Goal: Task Accomplishment & Management: Manage account settings

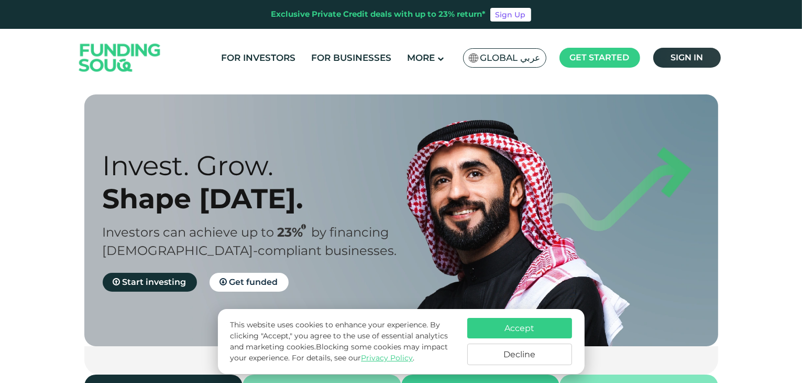
click at [696, 58] on span "Sign in" at bounding box center [687, 57] width 32 height 10
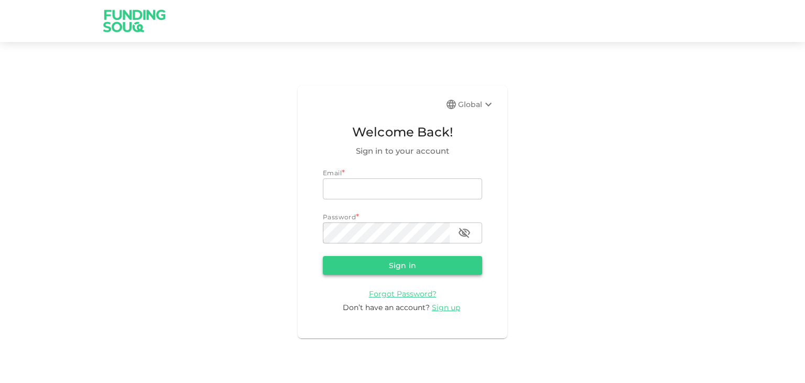
type input "mail2varun82@gmail.com"
click at [396, 271] on button "Sign in" at bounding box center [402, 265] width 159 height 19
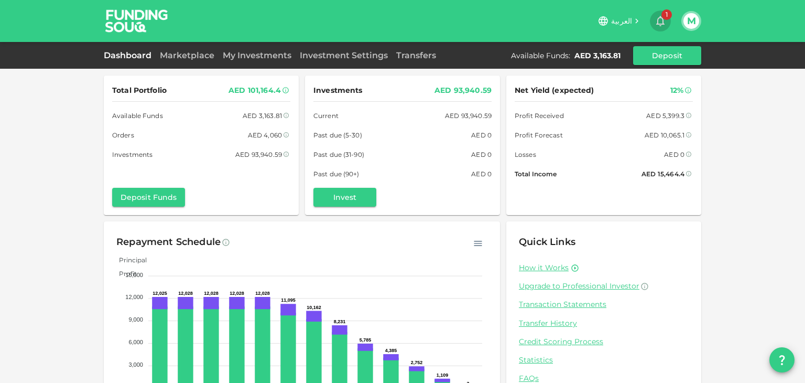
click at [662, 24] on icon "button" at bounding box center [660, 21] width 8 height 10
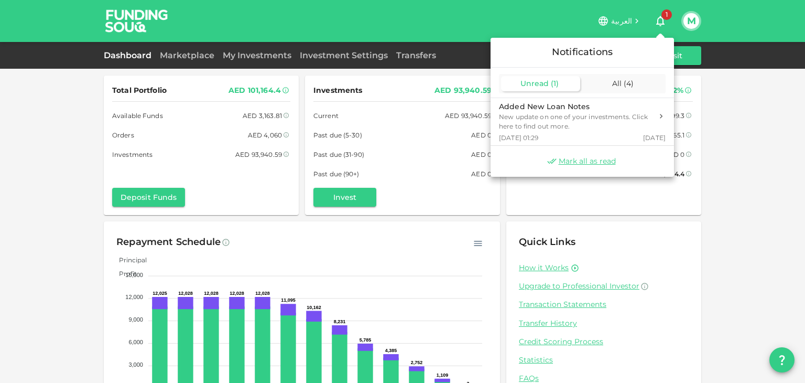
click at [662, 24] on div at bounding box center [402, 191] width 805 height 383
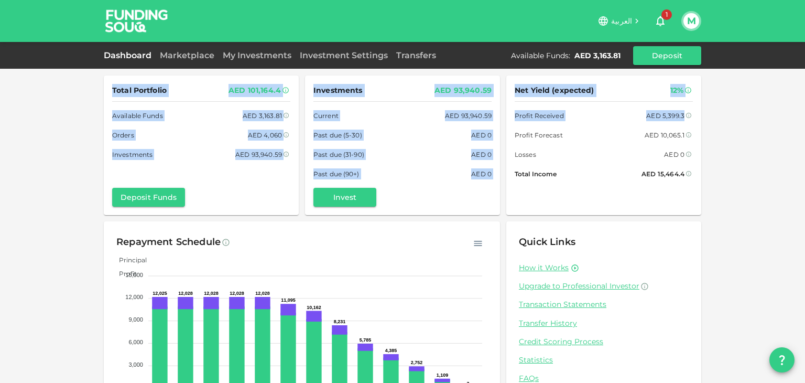
drag, startPoint x: 805, startPoint y: 58, endPoint x: 805, endPoint y: 112, distance: 53.5
click at [805, 112] on div "العربية 1 M Dashboard Marketplace My Investments Investment Settings Transfers …" at bounding box center [402, 191] width 805 height 383
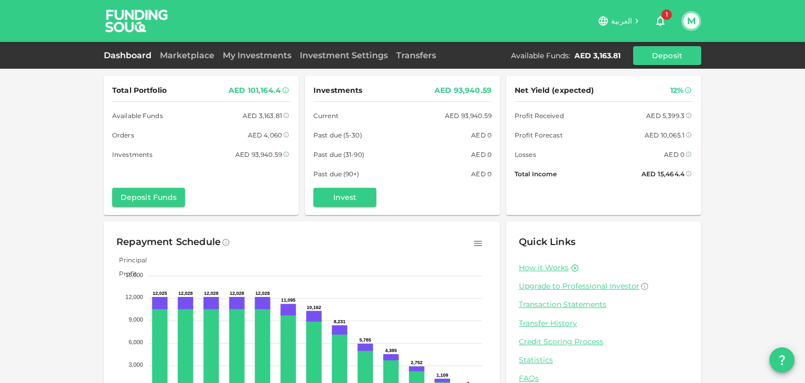
click at [756, 119] on div "Total Portfolio AED 101,164.4 Available Funds AED 3,163.81 Orders AED 4,060 Inv…" at bounding box center [402, 217] width 805 height 434
click at [269, 57] on link "My Investments" at bounding box center [257, 55] width 77 height 10
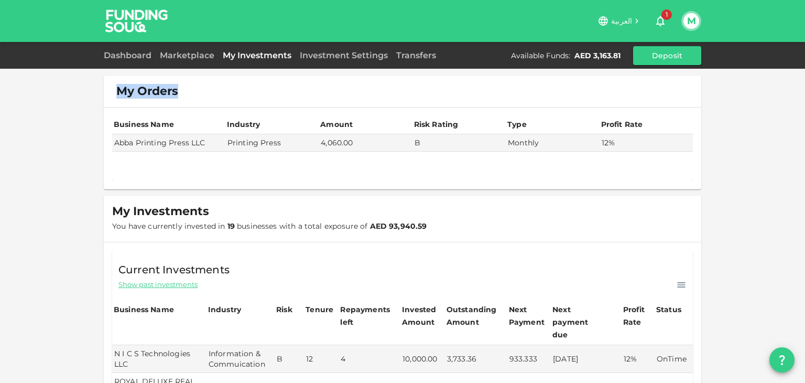
drag, startPoint x: 804, startPoint y: 67, endPoint x: 805, endPoint y: 105, distance: 38.8
click at [805, 105] on div "العربية 1 M Dashboard Marketplace My Investments Investment Settings Transfers …" at bounding box center [402, 191] width 805 height 383
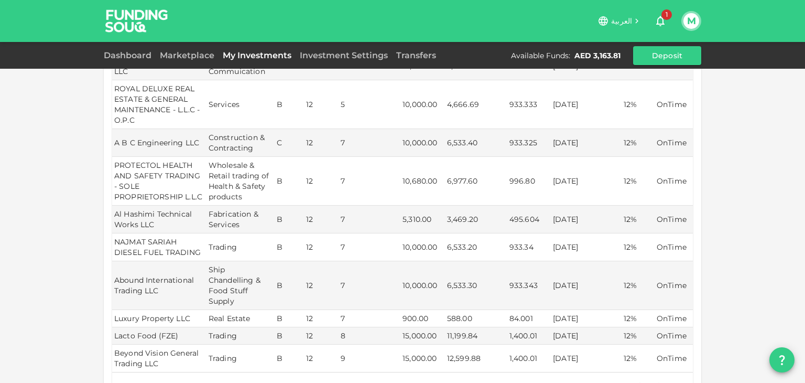
scroll to position [420, 0]
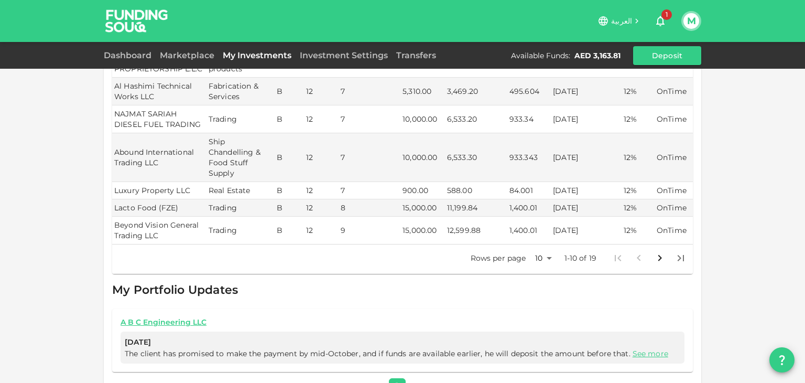
click at [541, 240] on body "العربية 1 M Dashboard Marketplace My Investments Investment Settings Transfers …" at bounding box center [402, 191] width 805 height 383
click at [537, 275] on li "25" at bounding box center [539, 279] width 31 height 19
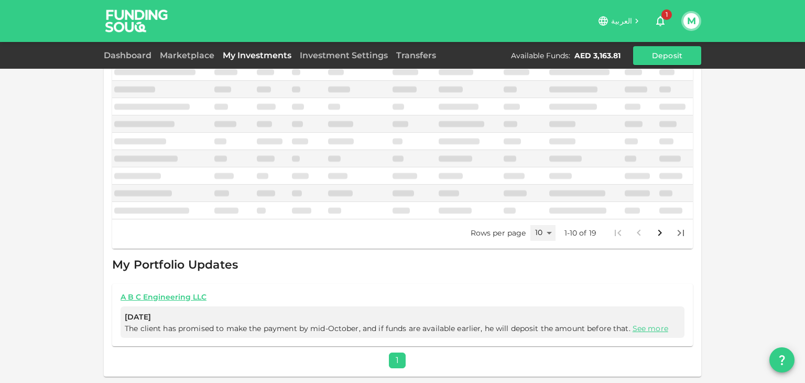
scroll to position [281, 0]
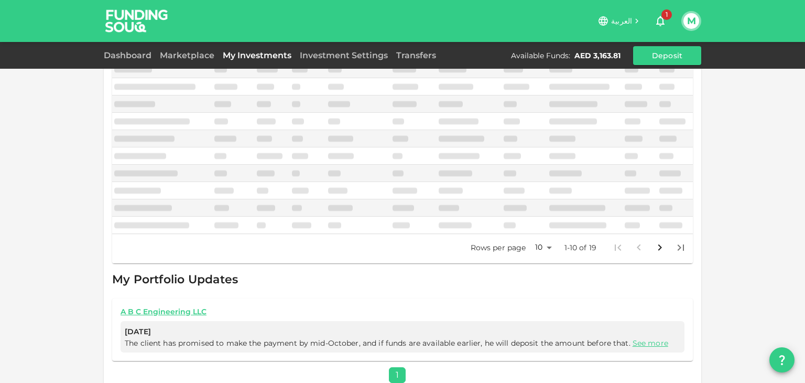
type input "25"
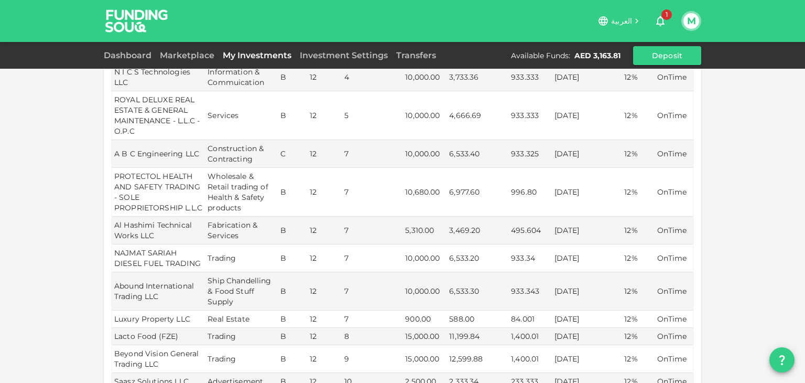
scroll to position [283, 0]
